Goal: Browse casually

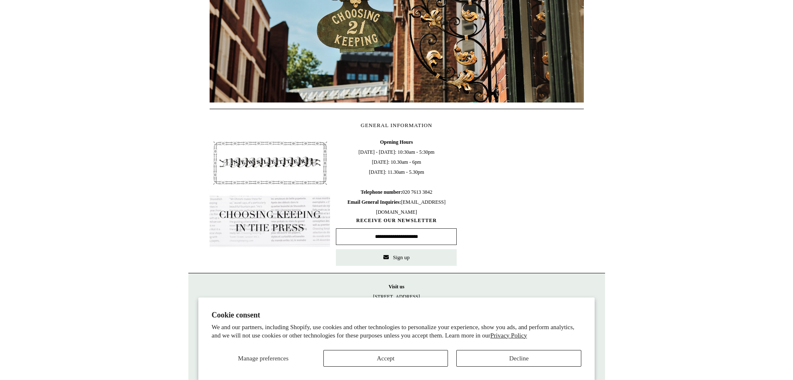
scroll to position [0, 374]
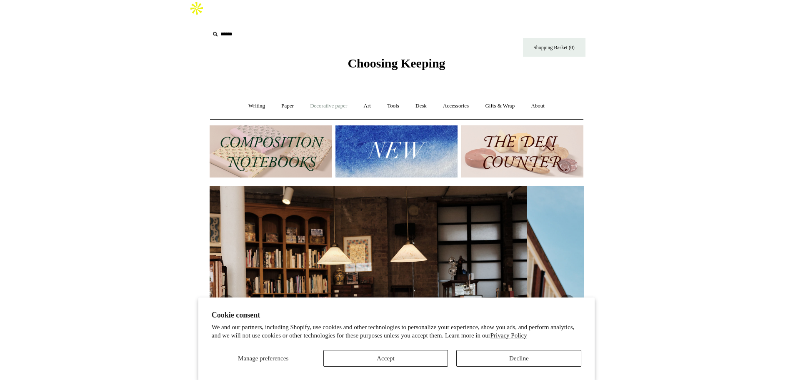
scroll to position [0, 0]
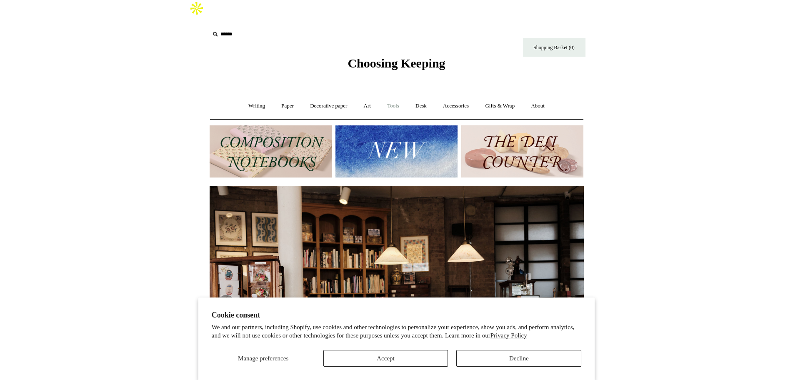
click at [392, 95] on link "Tools +" at bounding box center [393, 106] width 27 height 22
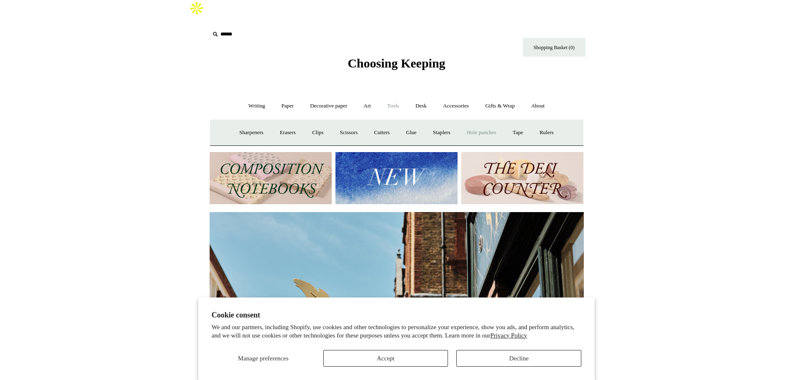
scroll to position [0, 374]
click at [455, 95] on link "Accessories +" at bounding box center [456, 106] width 41 height 22
click at [494, 122] on link "Food Candles" at bounding box center [499, 133] width 45 height 22
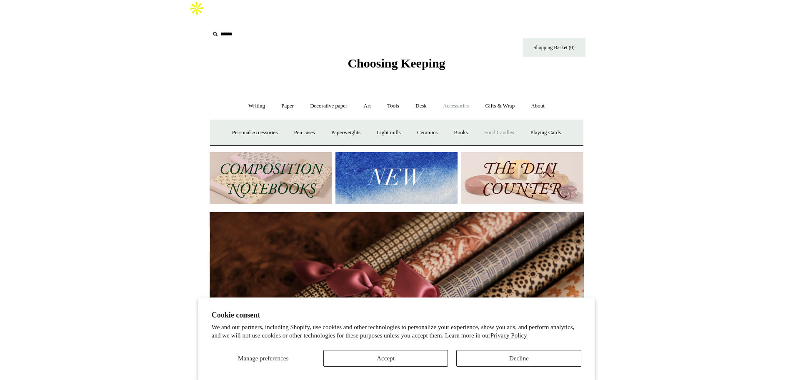
scroll to position [0, 749]
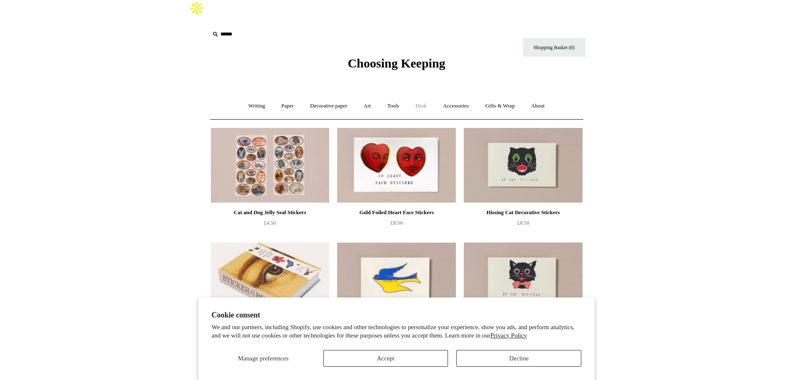
click at [421, 95] on link "Desk +" at bounding box center [421, 106] width 26 height 22
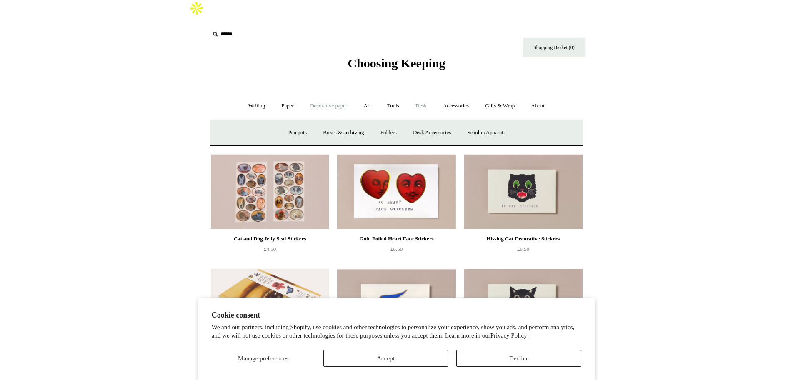
click at [315, 95] on link "Decorative paper +" at bounding box center [329, 106] width 52 height 22
click at [284, 95] on link "Paper +" at bounding box center [288, 106] width 28 height 22
click at [421, 122] on link "Greeting cards +" at bounding box center [430, 133] width 47 height 22
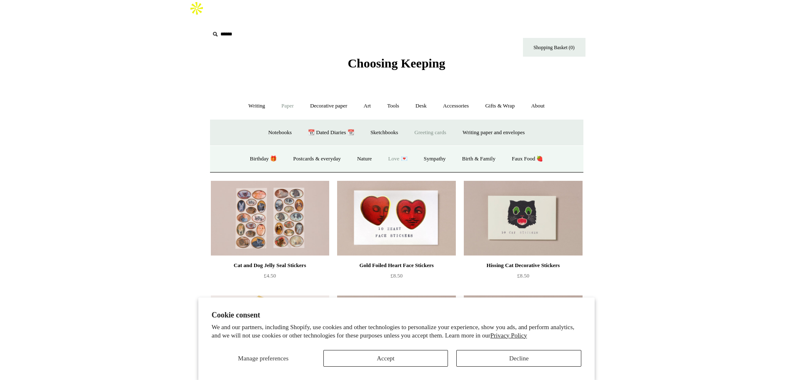
click at [391, 148] on link "Love 💌" at bounding box center [398, 159] width 34 height 22
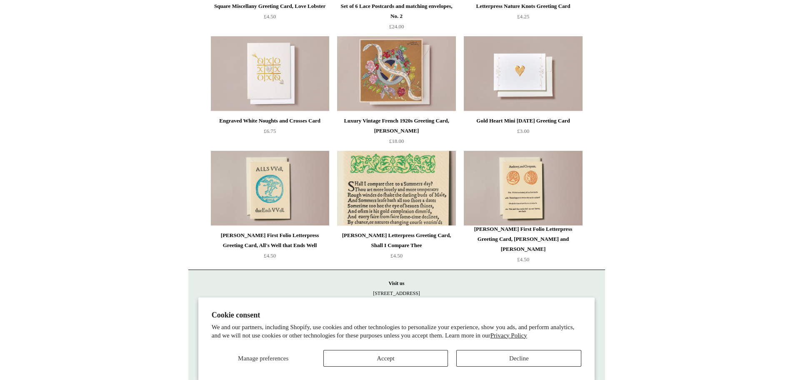
scroll to position [551, 0]
